Goal: Transaction & Acquisition: Purchase product/service

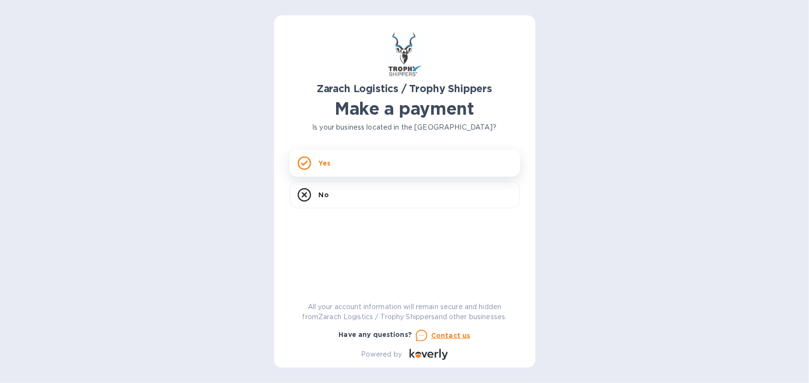
click at [310, 164] on rect at bounding box center [304, 163] width 12 height 12
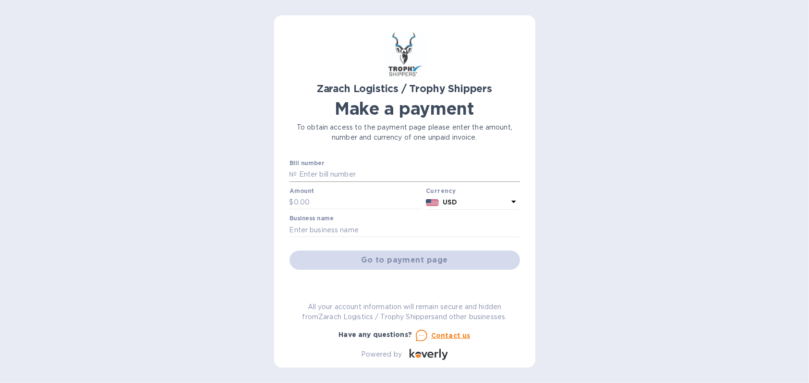
click at [322, 177] on input "text" at bounding box center [408, 174] width 223 height 14
paste input "B00173831"
type input "B00173831"
click at [296, 173] on p "№" at bounding box center [293, 174] width 8 height 10
click at [328, 235] on input "text" at bounding box center [404, 230] width 230 height 14
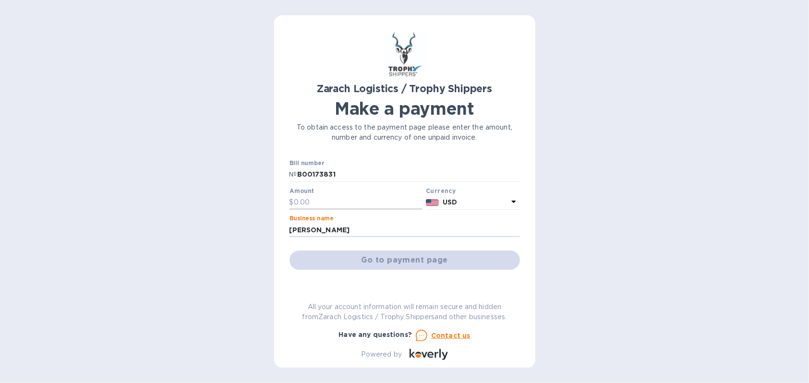
type input "[PERSON_NAME]"
click at [315, 198] on input "text" at bounding box center [358, 202] width 129 height 14
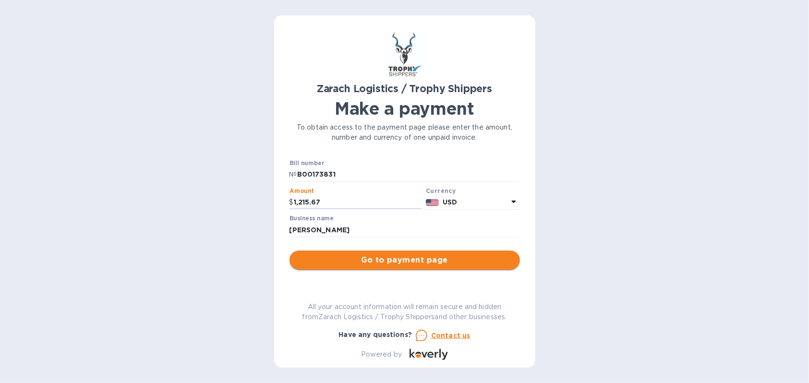
type input "1,215.67"
click at [405, 258] on span "Go to payment page" at bounding box center [404, 260] width 215 height 12
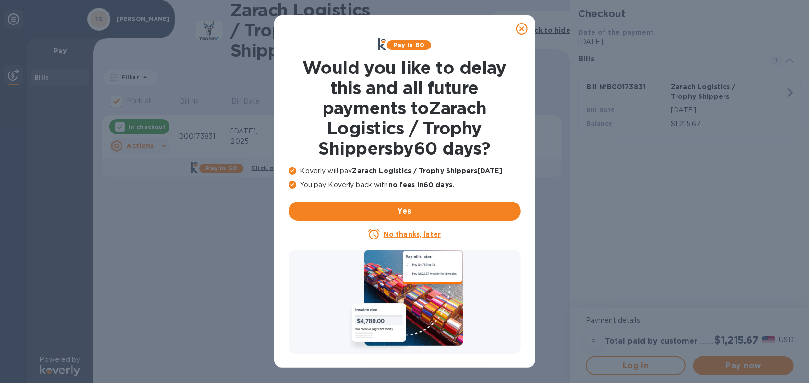
click at [417, 237] on u "No thanks, later" at bounding box center [411, 234] width 57 height 8
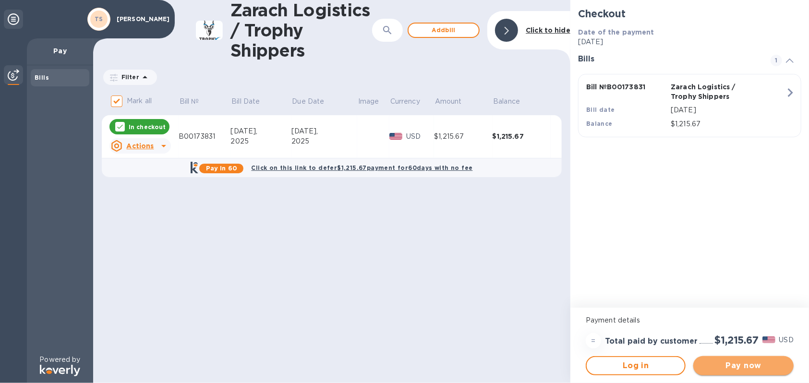
click at [730, 367] on span "Pay now" at bounding box center [743, 366] width 84 height 12
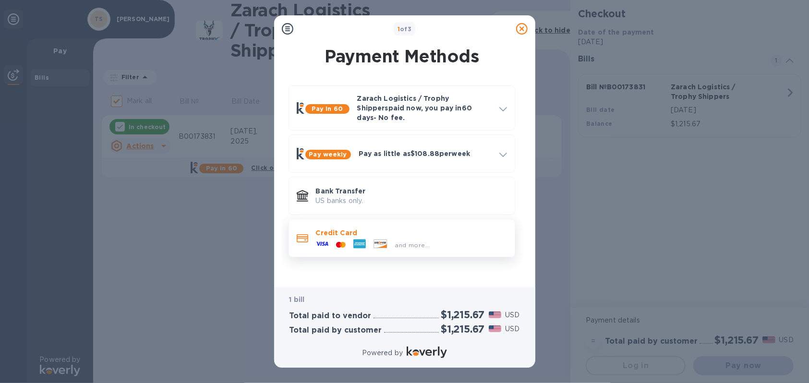
click at [396, 241] on span "and more..." at bounding box center [412, 244] width 35 height 7
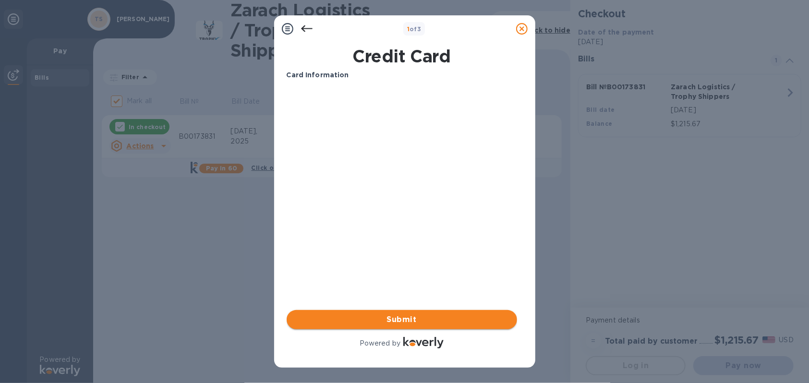
click at [393, 319] on span "Submit" at bounding box center [401, 320] width 215 height 12
click at [414, 318] on span "Submit" at bounding box center [401, 320] width 215 height 12
click at [332, 203] on div "Card Information Your browser does not support iframes Submit Powered by" at bounding box center [401, 210] width 230 height 280
click at [296, 212] on div "Card Information Your browser does not support iframes Submit Powered by" at bounding box center [401, 210] width 230 height 280
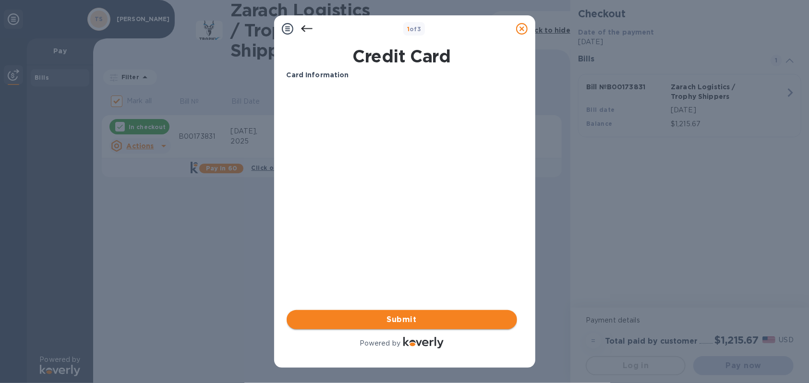
click at [385, 316] on span "Submit" at bounding box center [401, 320] width 215 height 12
drag, startPoint x: 475, startPoint y: 29, endPoint x: 532, endPoint y: 65, distance: 67.2
click at [532, 65] on div "1 of 3 Credit Card Card Information Your browser does not support iframes Submi…" at bounding box center [404, 191] width 261 height 352
click at [474, 255] on div "Card Information Your browser does not support iframes Submit Powered by" at bounding box center [401, 210] width 230 height 280
click at [304, 28] on icon at bounding box center [306, 28] width 12 height 7
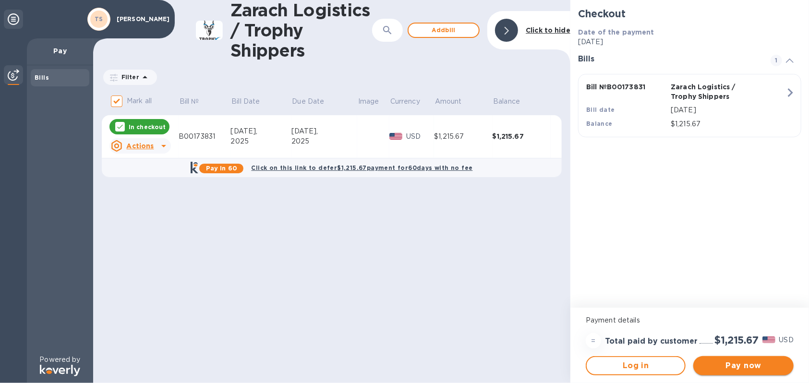
click at [732, 360] on span "Pay now" at bounding box center [743, 366] width 84 height 12
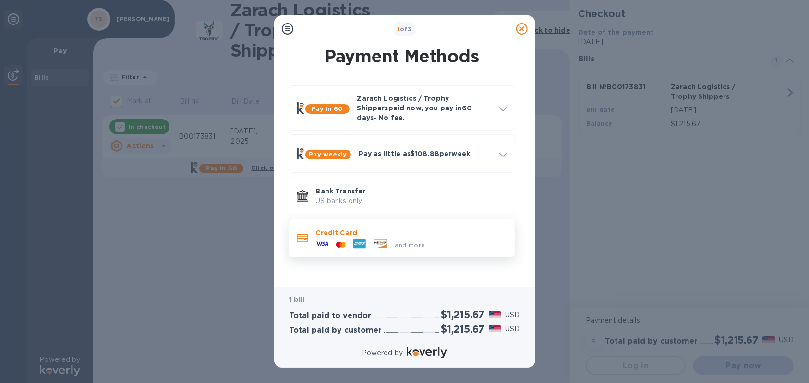
click at [368, 228] on p "Credit Card" at bounding box center [411, 233] width 191 height 10
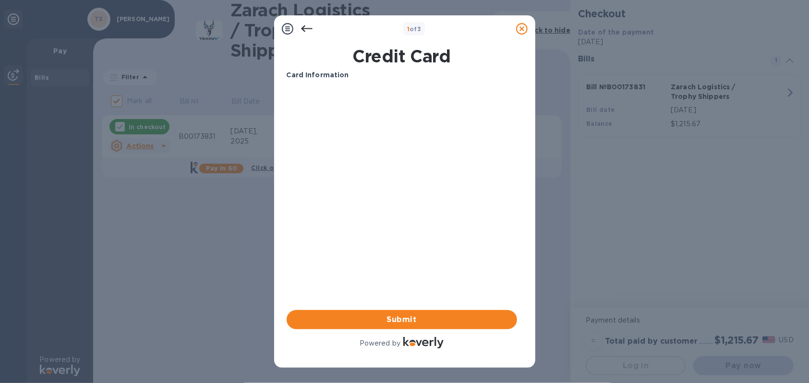
click at [383, 255] on div "Card Information Your browser does not support iframes Submit Powered by" at bounding box center [401, 210] width 230 height 280
click at [400, 321] on span "Submit" at bounding box center [401, 320] width 215 height 12
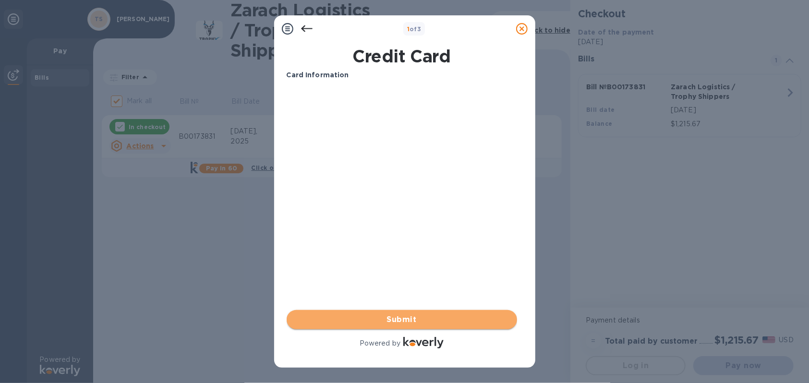
click at [412, 319] on span "Submit" at bounding box center [401, 320] width 215 height 12
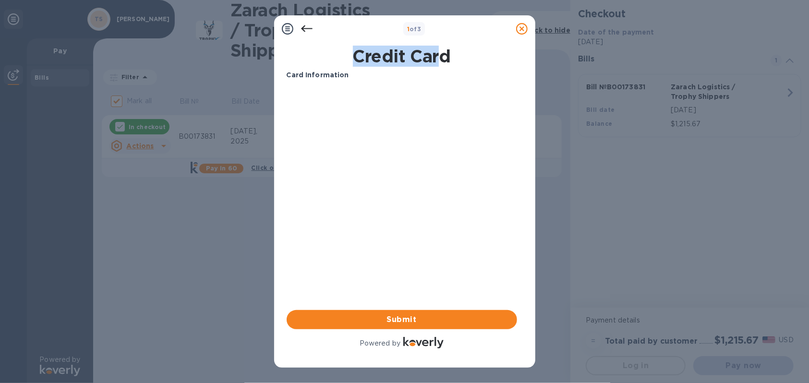
drag, startPoint x: 481, startPoint y: 29, endPoint x: 440, endPoint y: 58, distance: 49.8
click at [440, 58] on div "1 of 3 Credit Card Card Information Your browser does not support iframes Submi…" at bounding box center [404, 191] width 261 height 352
click at [440, 262] on div "Card Information Your browser does not support iframes Submit Powered by" at bounding box center [401, 210] width 230 height 280
click at [286, 29] on icon at bounding box center [288, 29] width 12 height 12
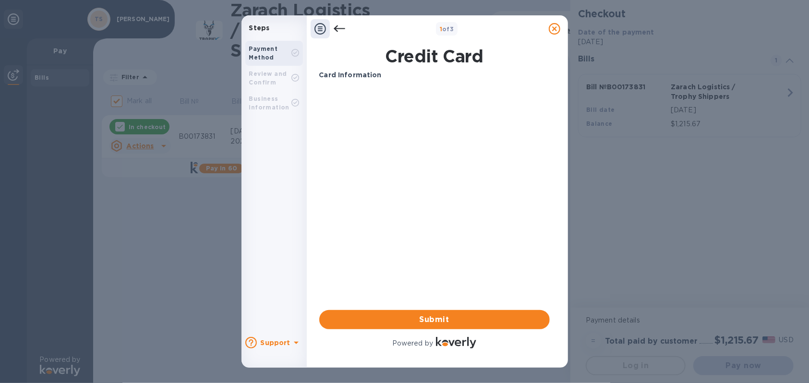
click at [266, 74] on b "Review and Confirm" at bounding box center [268, 78] width 38 height 16
click at [270, 55] on b "Payment Method" at bounding box center [263, 53] width 29 height 16
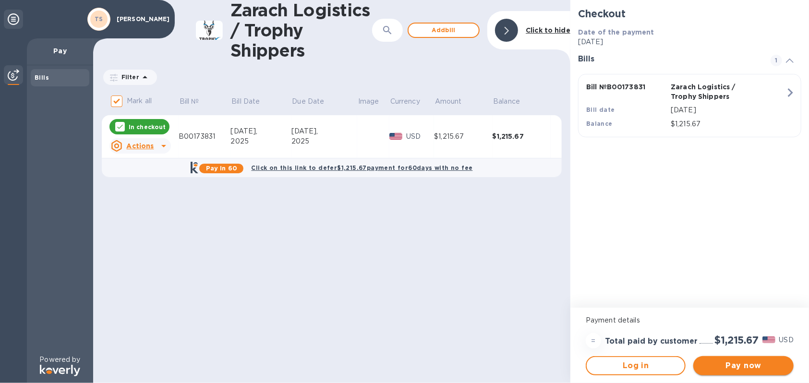
click at [734, 363] on span "Pay now" at bounding box center [743, 366] width 84 height 12
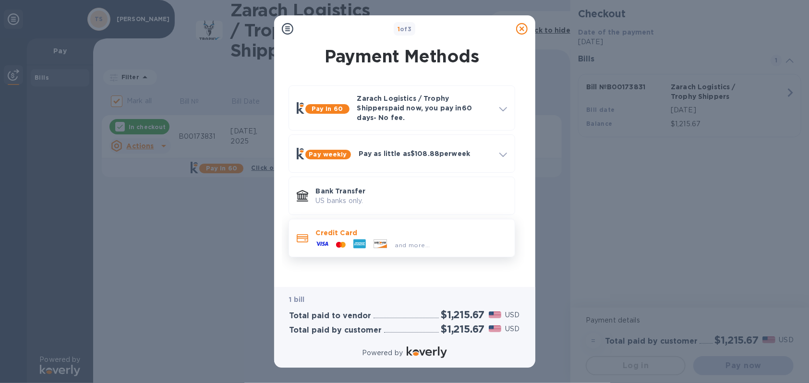
click at [384, 228] on p "Credit Card" at bounding box center [411, 233] width 191 height 10
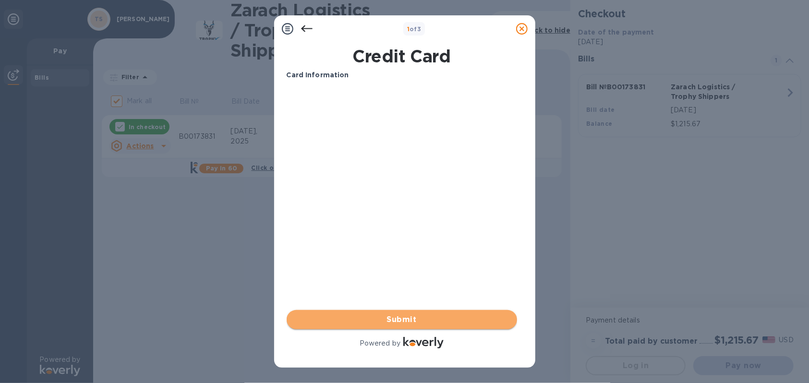
click at [417, 321] on span "Submit" at bounding box center [401, 320] width 215 height 12
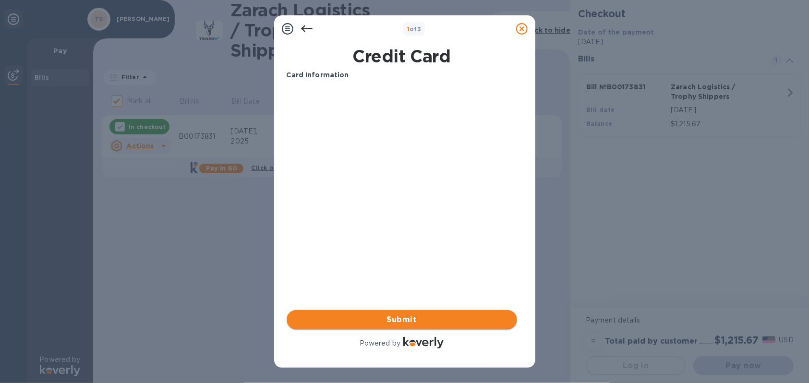
click at [417, 321] on span "Submit" at bounding box center [401, 320] width 215 height 12
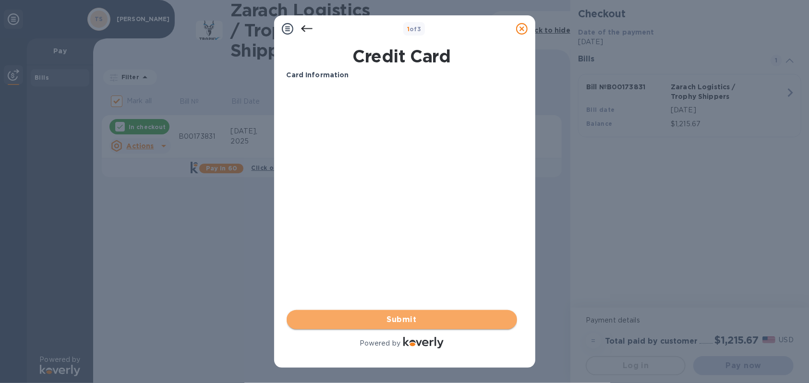
click at [417, 321] on span "Submit" at bounding box center [401, 320] width 215 height 12
click at [417, 320] on span "Submit" at bounding box center [401, 320] width 215 height 12
